Goal: Navigation & Orientation: Find specific page/section

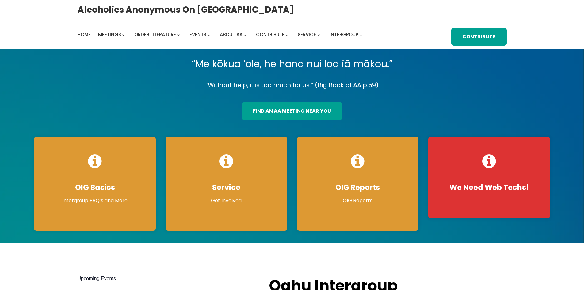
click at [299, 109] on link "find an aa meeting near you" at bounding box center [292, 111] width 100 height 18
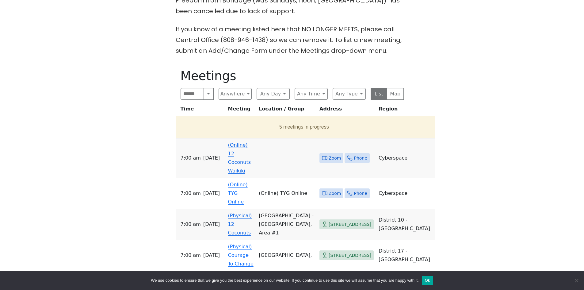
click at [237, 153] on link "(Online) 12 Coconuts Waikiki" at bounding box center [239, 158] width 23 height 32
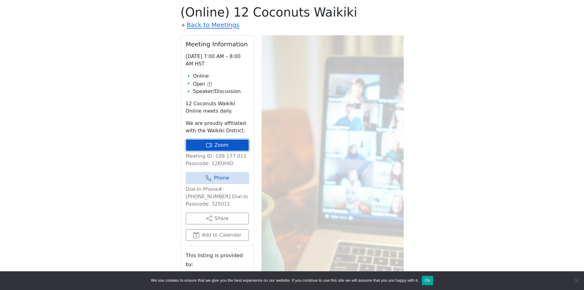
click at [228, 145] on link "Zoom" at bounding box center [217, 145] width 63 height 12
